Goal: Task Accomplishment & Management: Manage account settings

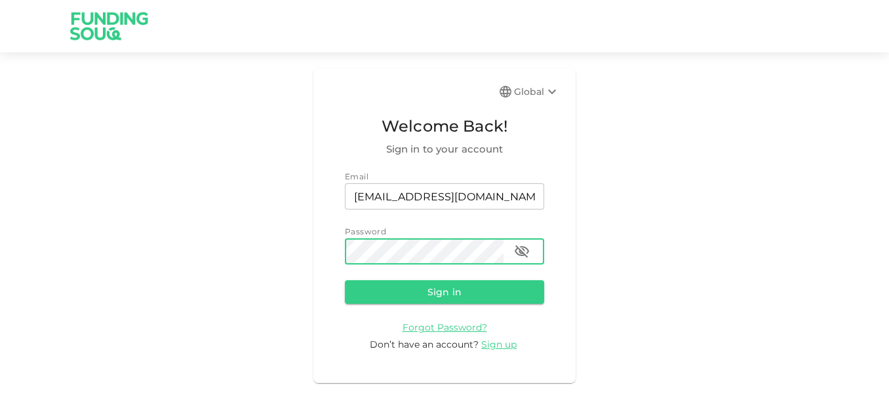
click at [345, 281] on button "Sign in" at bounding box center [444, 293] width 199 height 24
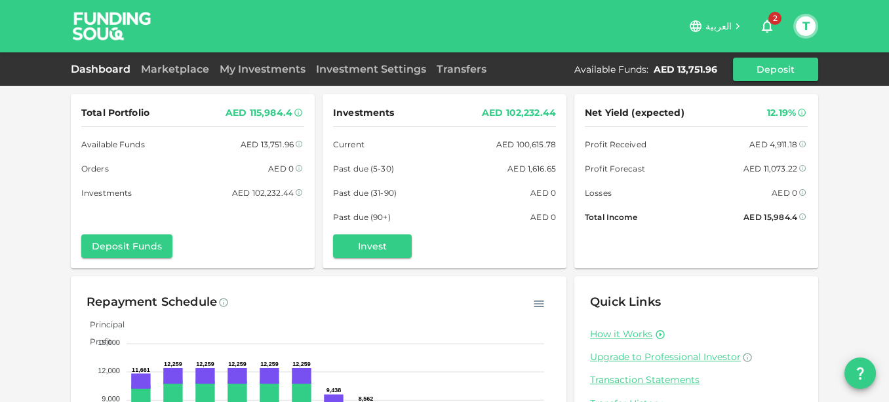
click at [768, 26] on icon "button" at bounding box center [767, 26] width 16 height 16
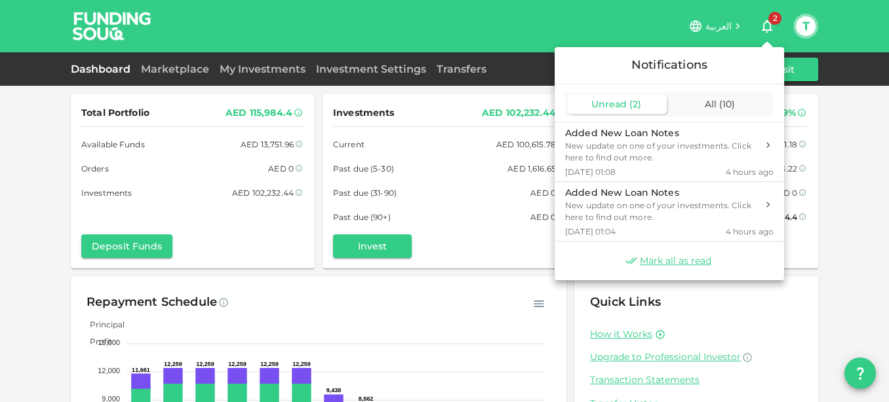
click at [610, 102] on span "Unread" at bounding box center [608, 104] width 35 height 12
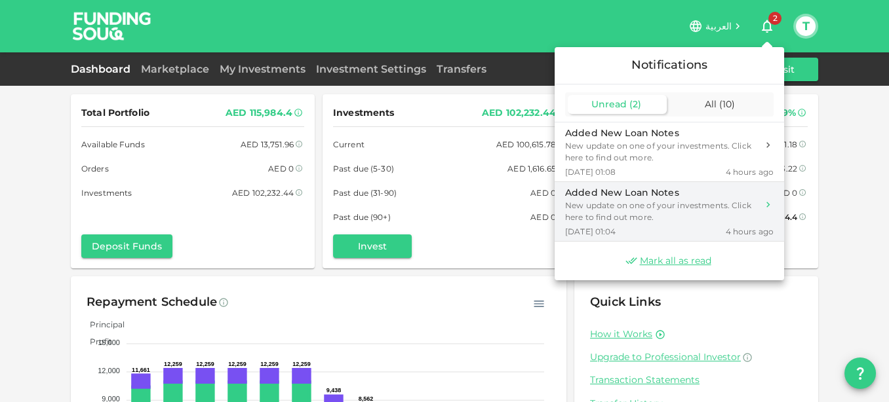
click at [620, 200] on div "New update on one of your investments. Click here to find out more." at bounding box center [661, 212] width 192 height 24
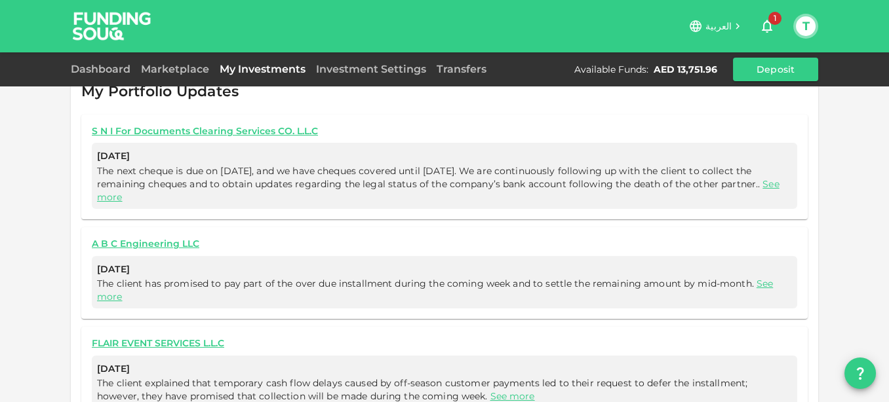
scroll to position [551, 0]
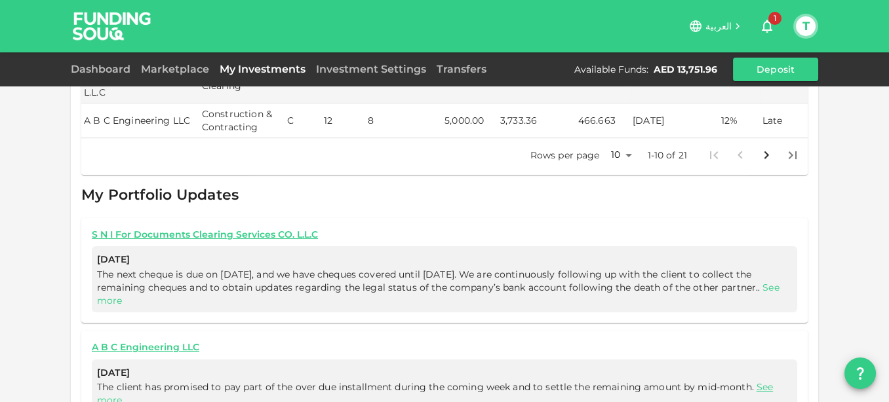
click at [165, 282] on link "See more" at bounding box center [438, 294] width 682 height 25
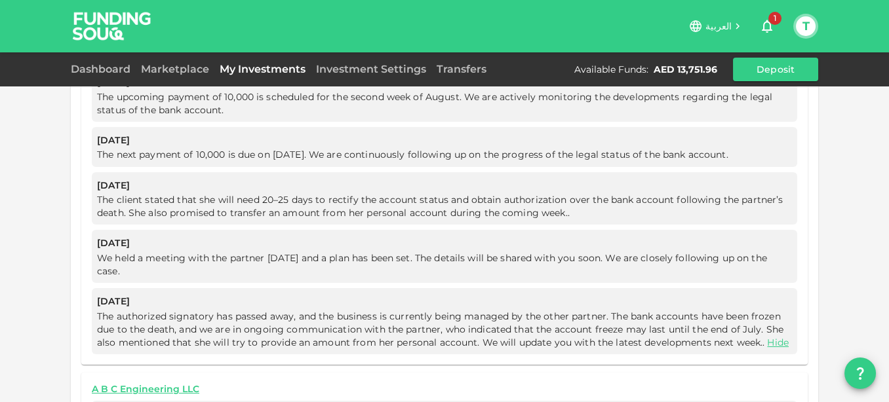
scroll to position [1133, 0]
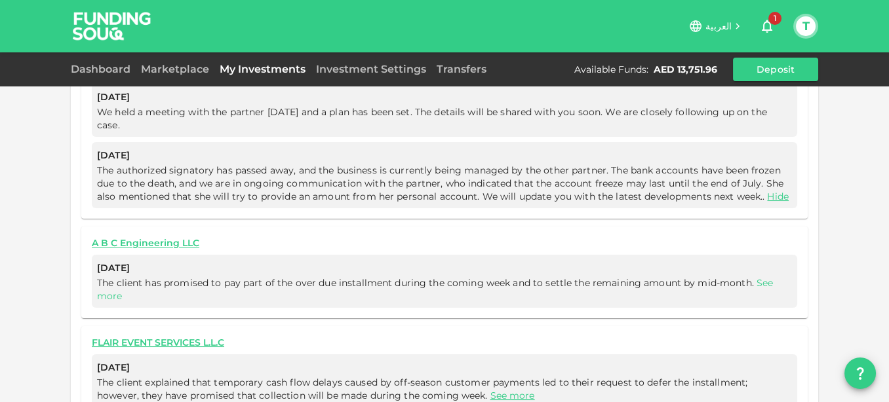
click at [755, 277] on link "See more" at bounding box center [435, 289] width 676 height 25
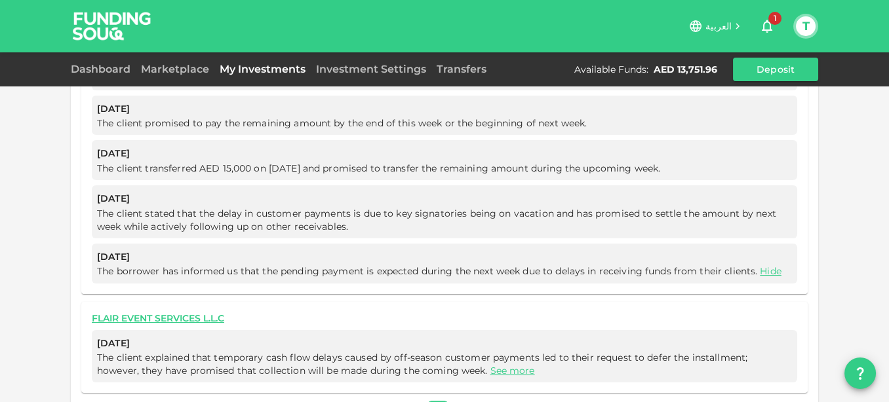
scroll to position [1352, 0]
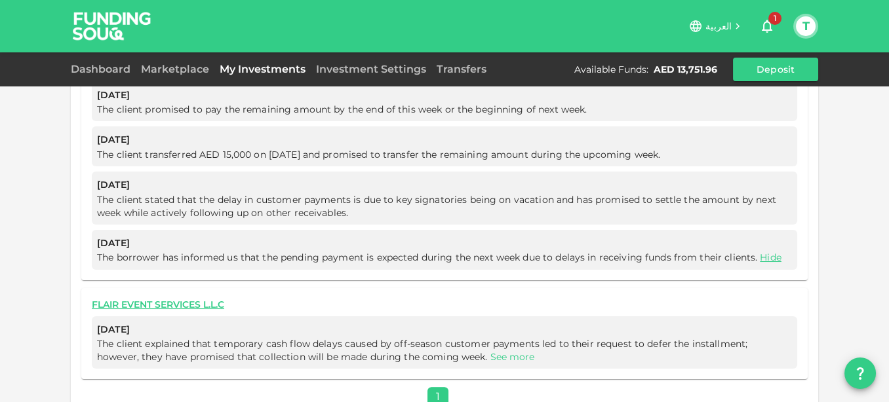
click at [490, 351] on link "See more" at bounding box center [512, 357] width 45 height 12
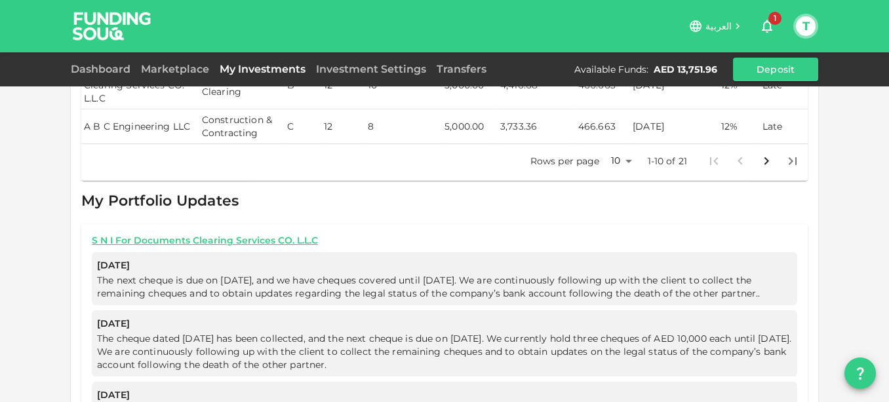
scroll to position [404, 0]
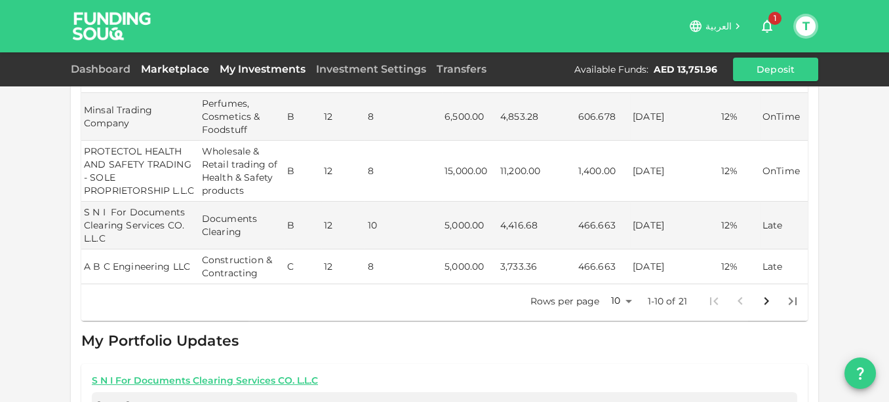
click at [171, 72] on link "Marketplace" at bounding box center [175, 69] width 79 height 12
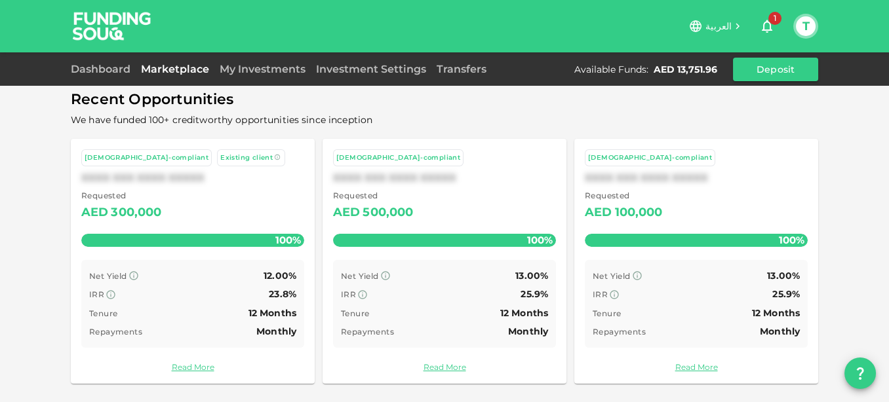
scroll to position [81, 0]
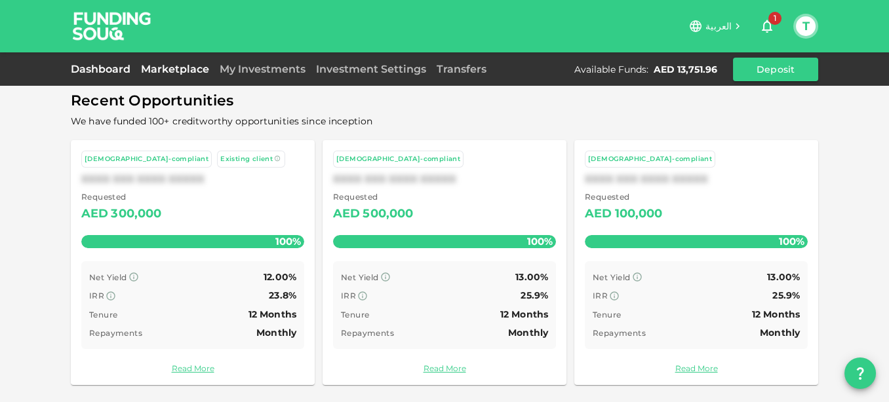
click at [88, 70] on link "Dashboard" at bounding box center [103, 69] width 65 height 12
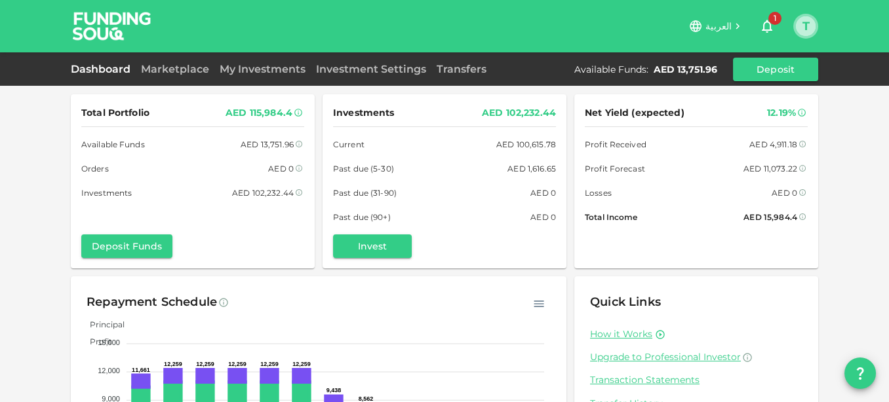
click at [802, 28] on button "T" at bounding box center [806, 26] width 20 height 20
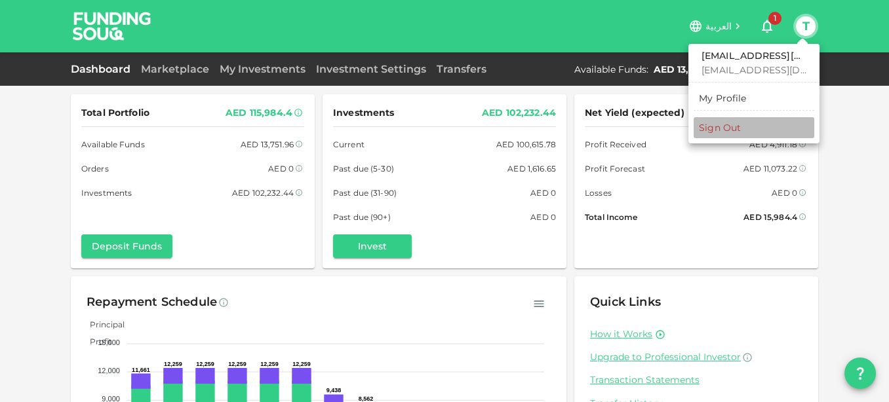
click at [731, 129] on div "Sign Out" at bounding box center [720, 127] width 42 height 13
